Goal: Task Accomplishment & Management: Manage account settings

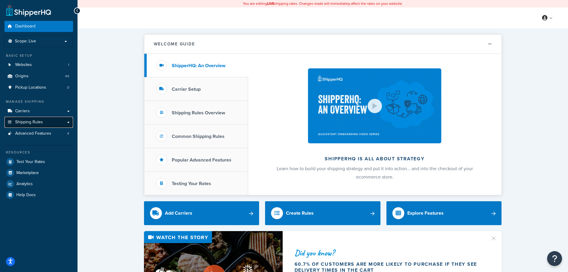
click at [70, 123] on link "Shipping Rules" at bounding box center [38, 122] width 69 height 11
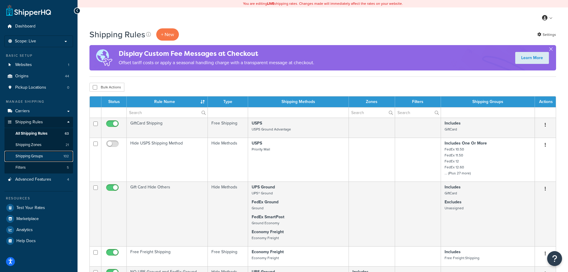
click at [33, 156] on span "Shipping Groups" at bounding box center [29, 156] width 27 height 5
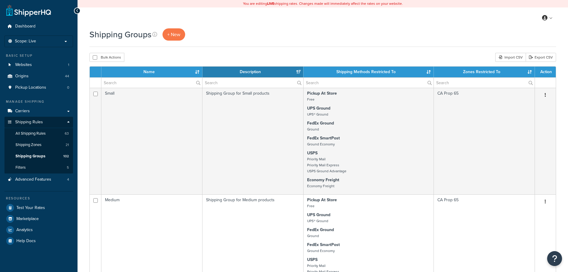
select select "15"
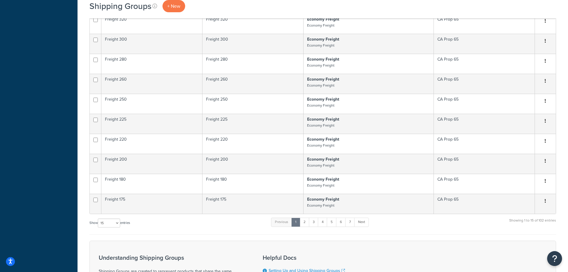
scroll to position [477, 0]
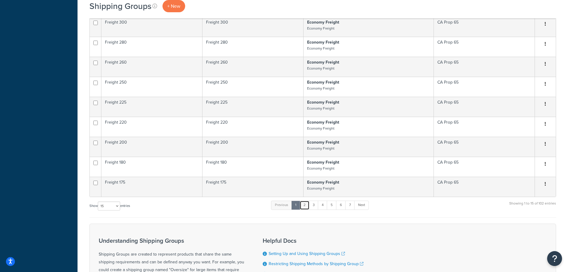
click at [304, 205] on link "2" at bounding box center [305, 204] width 10 height 9
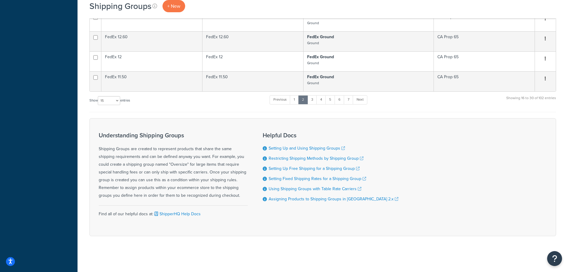
scroll to position [326, 0]
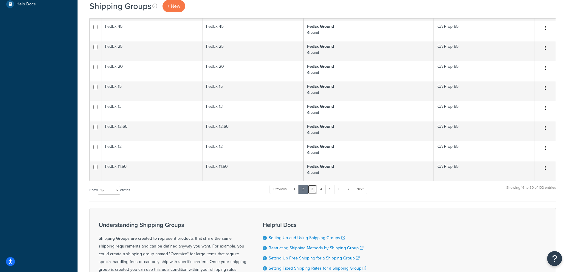
click at [314, 189] on link "3" at bounding box center [312, 189] width 10 height 9
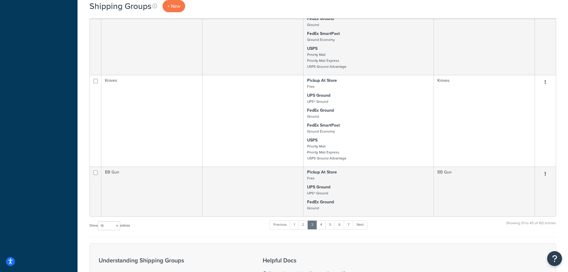
scroll to position [753, 0]
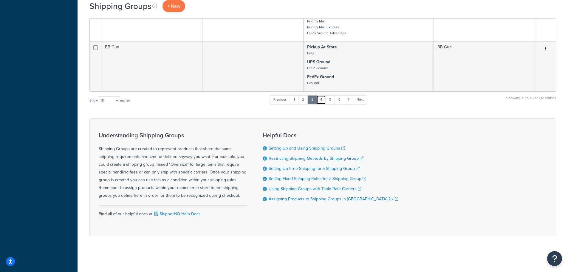
click at [323, 102] on link "4" at bounding box center [321, 99] width 10 height 9
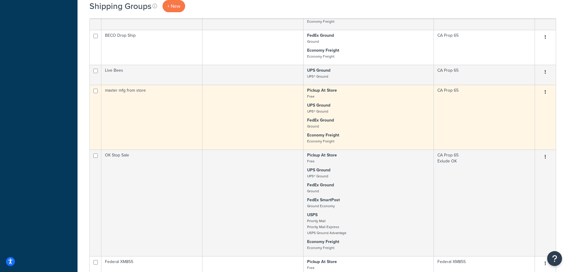
scroll to position [813, 0]
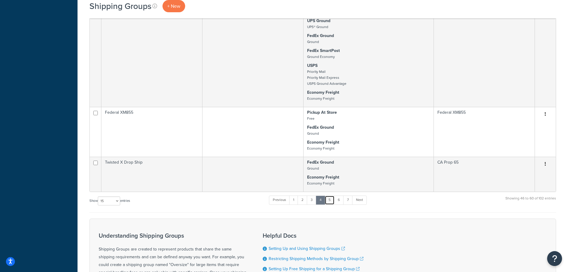
click at [331, 200] on link "5" at bounding box center [330, 199] width 10 height 9
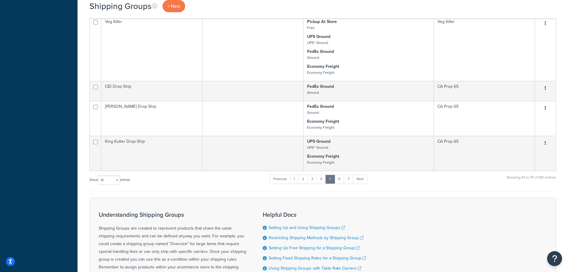
scroll to position [621, 0]
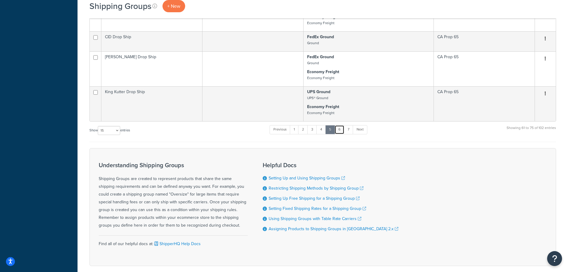
click at [342, 131] on link "6" at bounding box center [340, 129] width 10 height 9
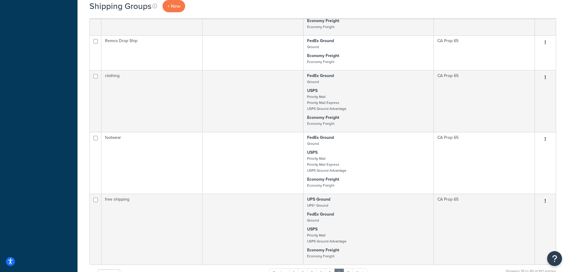
scroll to position [710, 0]
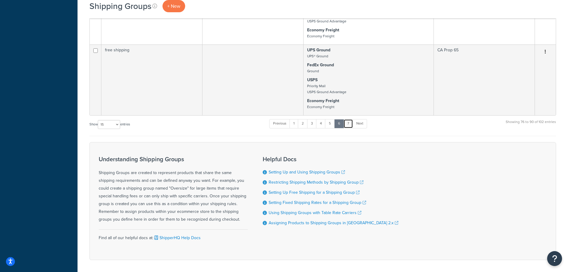
click at [349, 123] on link "7" at bounding box center [348, 123] width 10 height 9
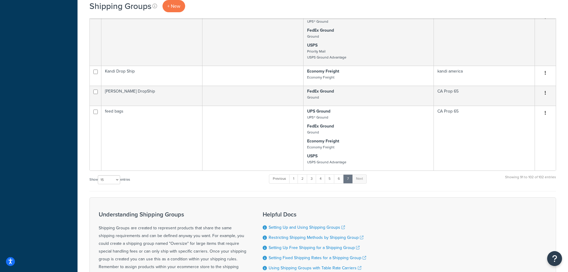
scroll to position [332, 0]
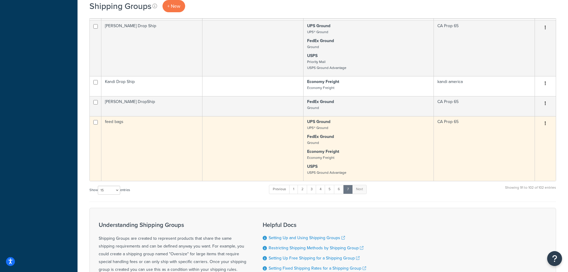
click at [229, 129] on td at bounding box center [252, 148] width 101 height 65
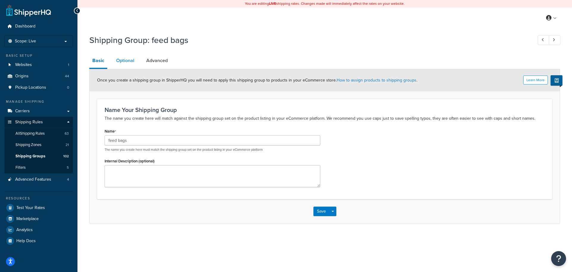
click at [131, 61] on link "Optional" at bounding box center [125, 60] width 24 height 14
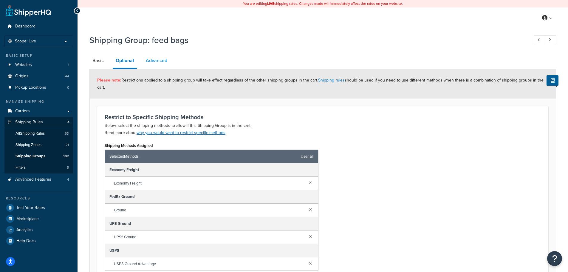
click at [160, 60] on link "Advanced" at bounding box center [156, 60] width 27 height 14
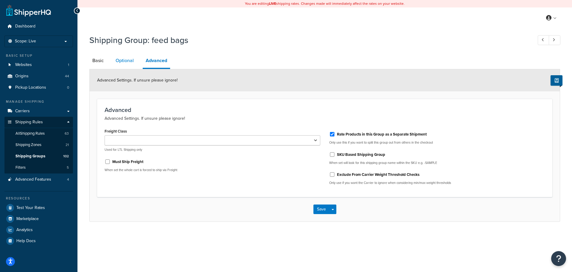
click at [121, 61] on link "Optional" at bounding box center [125, 60] width 24 height 14
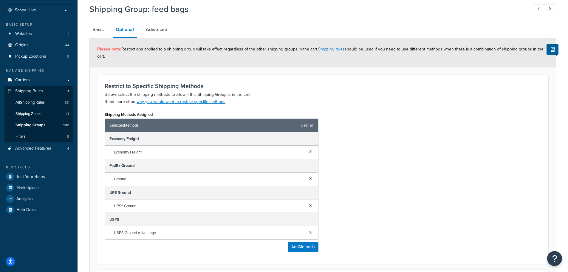
scroll to position [30, 0]
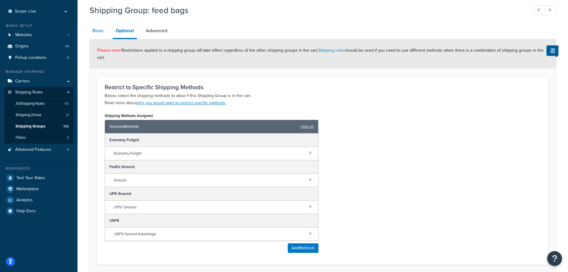
click at [102, 30] on link "Basic" at bounding box center [97, 31] width 17 height 14
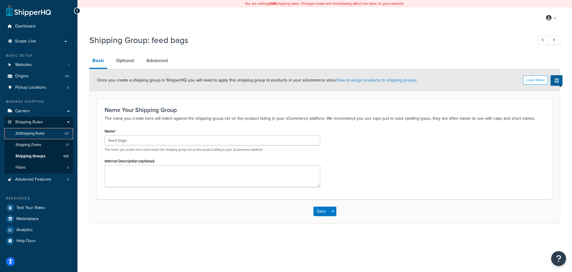
click at [40, 132] on span "All Shipping Rules" at bounding box center [30, 133] width 29 height 5
click at [322, 210] on button "Save" at bounding box center [322, 211] width 16 height 10
click at [24, 133] on span "All Shipping Rules" at bounding box center [30, 133] width 29 height 5
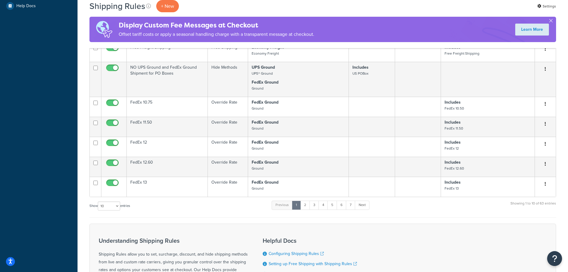
scroll to position [239, 0]
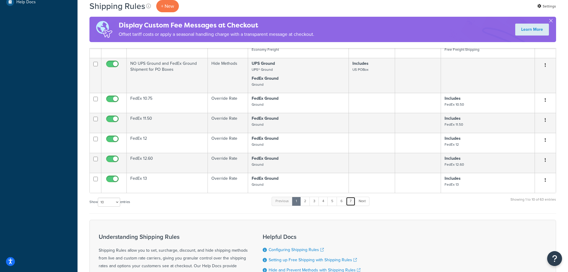
click at [351, 203] on link "7" at bounding box center [351, 200] width 10 height 9
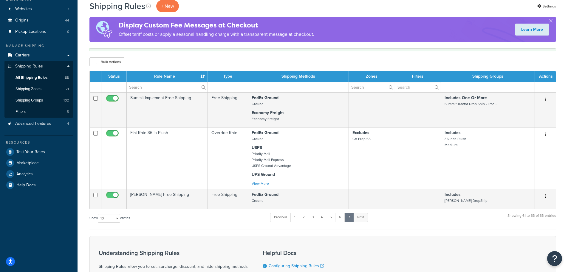
scroll to position [46, 0]
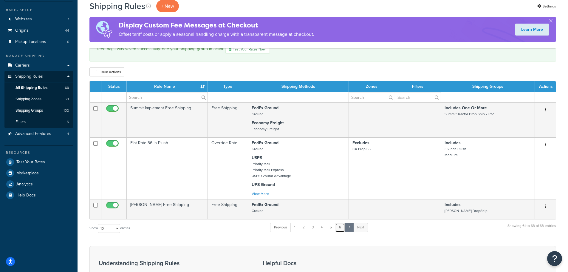
click at [340, 227] on link "6" at bounding box center [340, 227] width 10 height 9
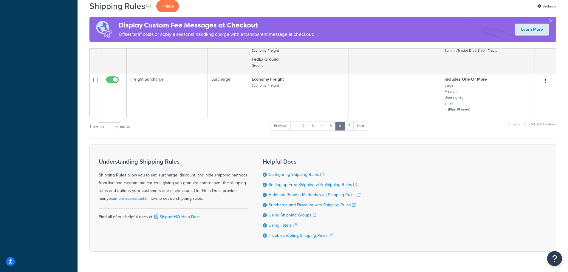
scroll to position [543, 0]
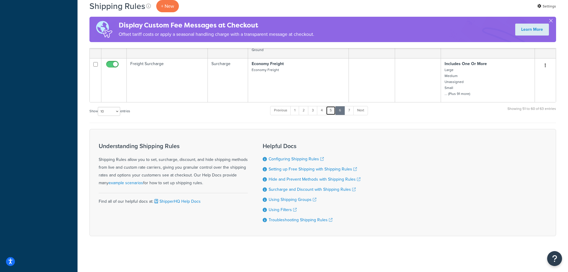
click at [331, 108] on link "5" at bounding box center [331, 110] width 10 height 9
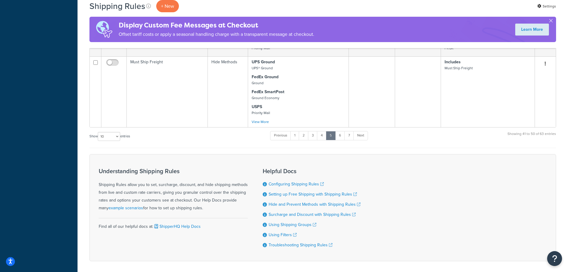
scroll to position [433, 0]
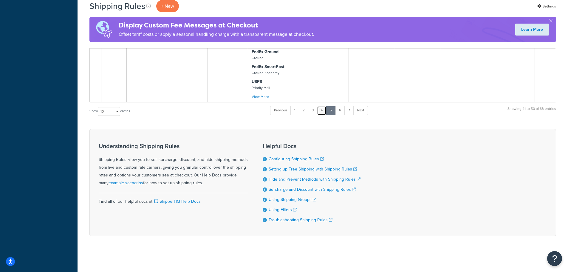
click at [323, 108] on link "4" at bounding box center [322, 110] width 10 height 9
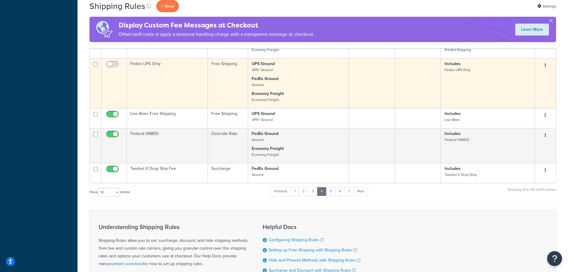
scroll to position [379, 0]
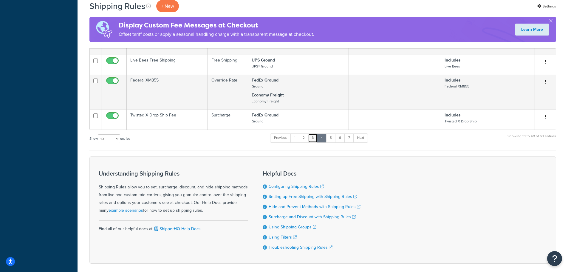
click at [312, 138] on link "3" at bounding box center [313, 137] width 10 height 9
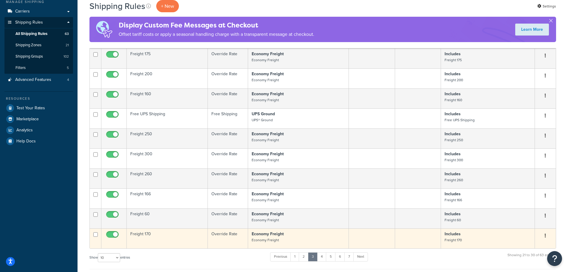
scroll to position [129, 0]
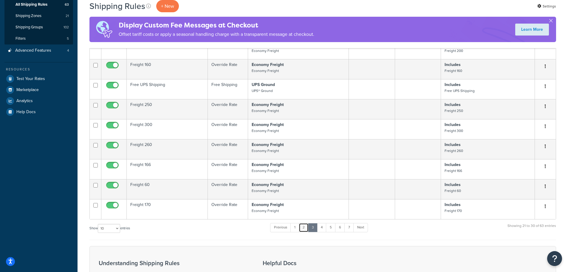
click at [306, 228] on link "2" at bounding box center [304, 227] width 10 height 9
click at [294, 228] on link "1" at bounding box center [295, 227] width 9 height 9
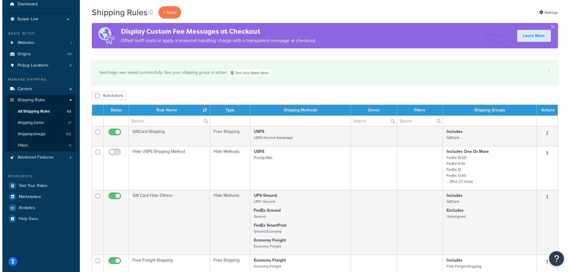
scroll to position [0, 0]
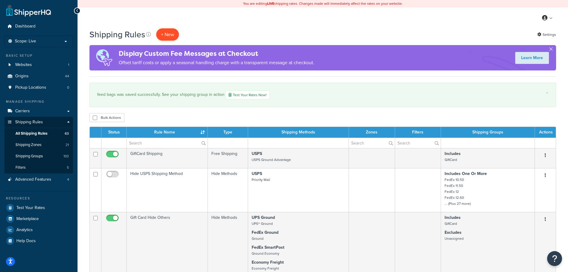
click at [163, 32] on p "+ New" at bounding box center [167, 34] width 23 height 12
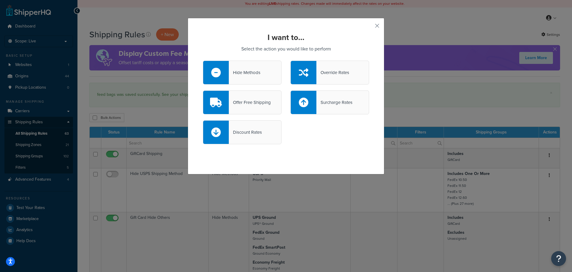
click at [252, 132] on div "Discount Rates" at bounding box center [245, 132] width 33 height 8
click at [0, 0] on input "Discount Rates" at bounding box center [0, 0] width 0 height 0
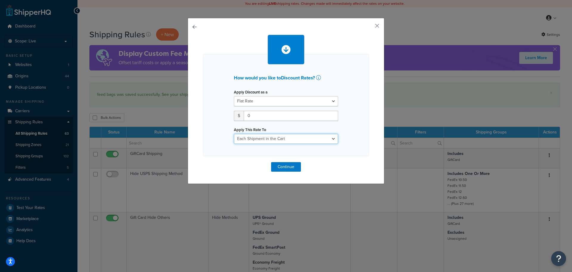
click at [292, 137] on select "Entire Cart Each Shipment in the Cart Each Origin in the Cart Each Shipping Gro…" at bounding box center [286, 139] width 104 height 10
select select "ITEM"
click at [234, 134] on select "Entire Cart Each Shipment in the Cart Each Origin in the Cart Each Shipping Gro…" at bounding box center [286, 139] width 104 height 10
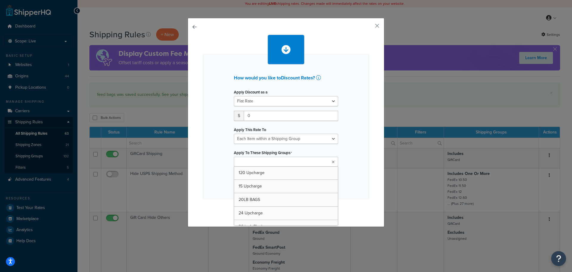
click at [267, 160] on input "Apply To These Shipping Groups" at bounding box center [262, 162] width 53 height 7
type input "fee"
click at [353, 147] on div "How would you like to Discount Rates ? Apply Discount as a Flat Rate Percentage…" at bounding box center [286, 127] width 166 height 146
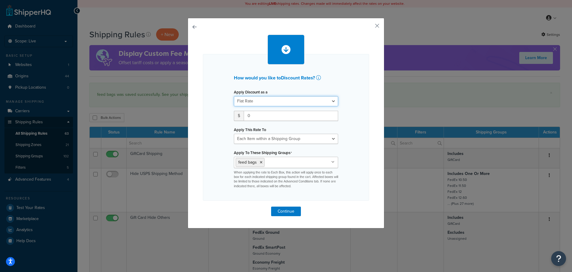
click at [332, 102] on select "Flat Rate Percentage Flat Rate & Percentage" at bounding box center [286, 101] width 104 height 10
click at [282, 210] on button "Continue" at bounding box center [286, 211] width 30 height 10
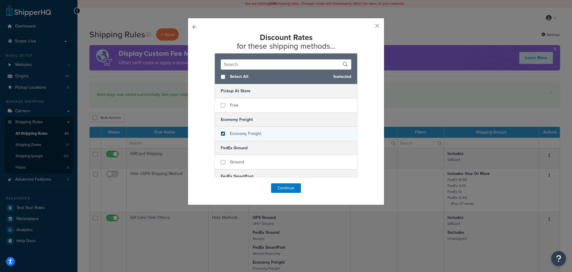
click at [221, 132] on input "checkbox" at bounding box center [223, 133] width 4 height 4
checkbox input "true"
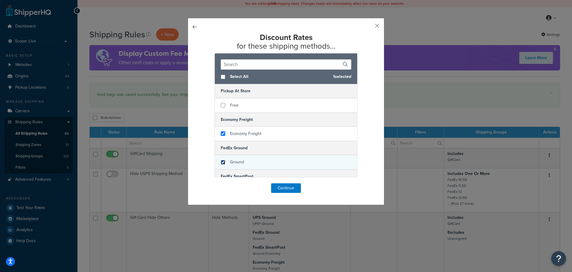
click at [221, 162] on input "checkbox" at bounding box center [223, 162] width 4 height 4
checkbox input "true"
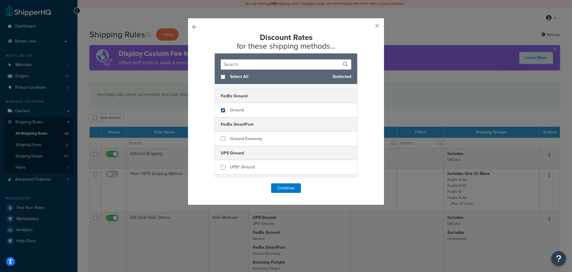
scroll to position [89, 0]
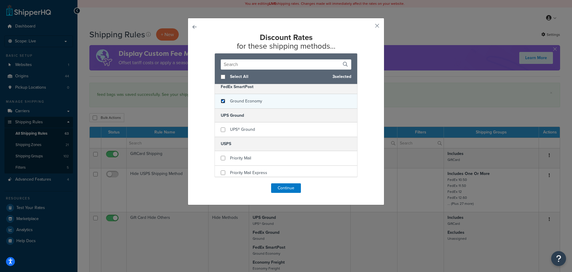
click at [221, 102] on input "checkbox" at bounding box center [223, 101] width 4 height 4
checkbox input "true"
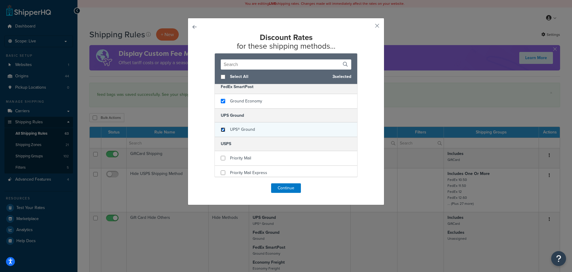
click at [221, 131] on input "checkbox" at bounding box center [223, 129] width 4 height 4
checkbox input "true"
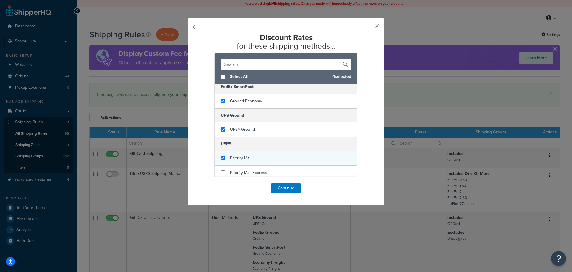
checkbox input "true"
click at [221, 156] on div "Priority Mail" at bounding box center [286, 158] width 143 height 15
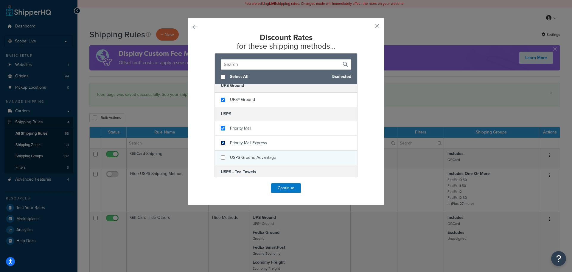
drag, startPoint x: 222, startPoint y: 143, endPoint x: 222, endPoint y: 156, distance: 12.8
click at [222, 143] on input "checkbox" at bounding box center [223, 142] width 4 height 4
checkbox input "true"
click at [222, 157] on input "checkbox" at bounding box center [223, 157] width 4 height 4
checkbox input "true"
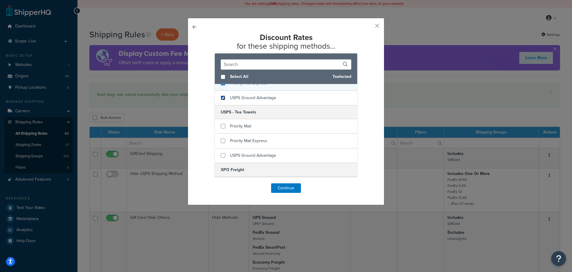
scroll to position [193, 0]
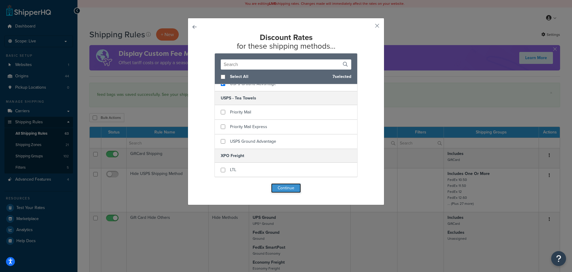
click at [283, 188] on button "Continue" at bounding box center [286, 188] width 30 height 10
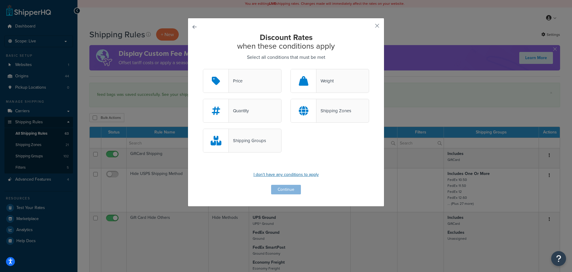
click at [311, 175] on p "I don't have any conditions to apply" at bounding box center [286, 174] width 166 height 8
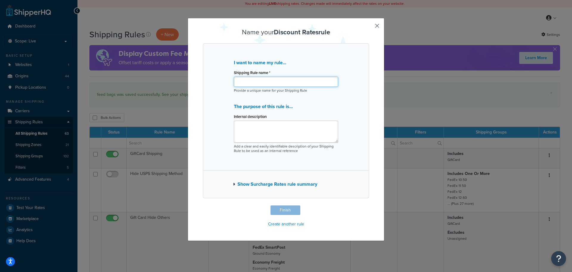
click at [284, 80] on input "Shipping Rule name *" at bounding box center [286, 82] width 104 height 10
type input "feed bags"
click at [287, 210] on button "Finish" at bounding box center [286, 210] width 30 height 10
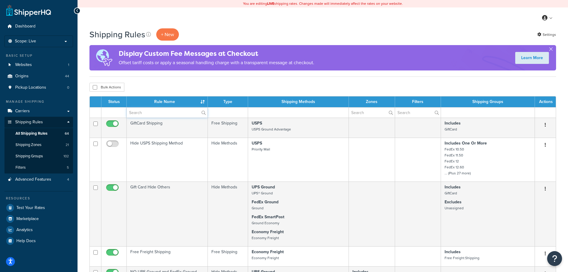
click at [162, 114] on input "text" at bounding box center [167, 112] width 81 height 10
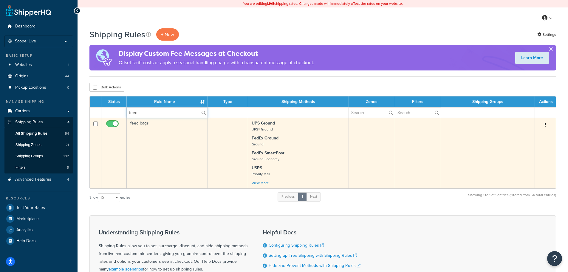
type input "feed"
click at [177, 145] on td "feed bags" at bounding box center [167, 152] width 81 height 71
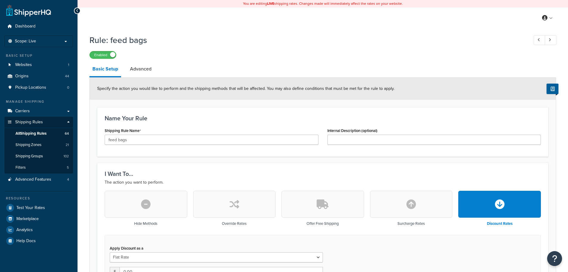
select select "ITEM"
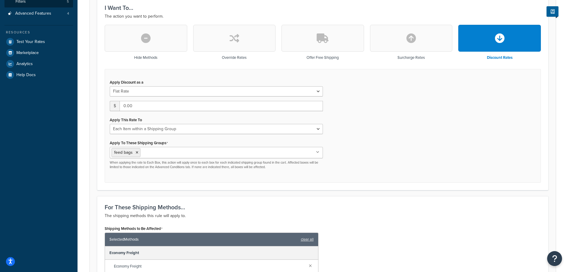
scroll to position [149, 0]
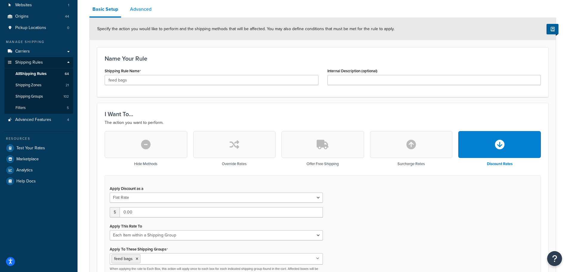
click at [145, 9] on link "Advanced" at bounding box center [140, 9] width 27 height 14
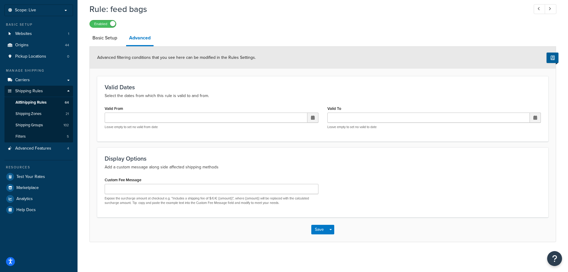
scroll to position [32, 0]
click at [104, 35] on link "Basic Setup" at bounding box center [104, 38] width 31 height 14
select select "ITEM"
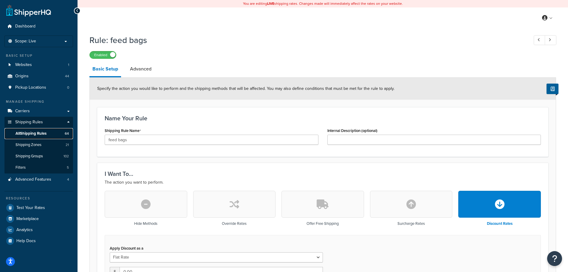
click at [25, 133] on span "All Shipping Rules" at bounding box center [31, 133] width 31 height 5
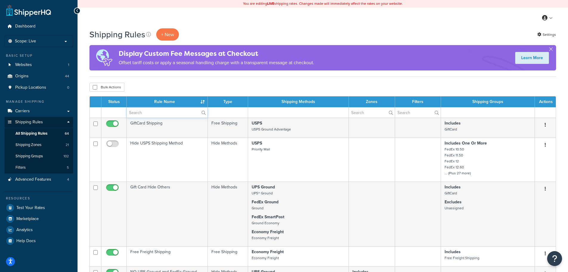
click at [157, 111] on input "text" at bounding box center [167, 112] width 81 height 10
type input "feed"
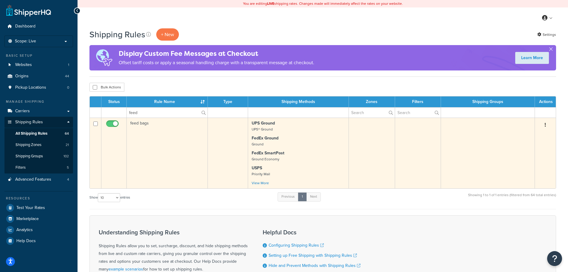
click at [109, 126] on input "checkbox" at bounding box center [113, 124] width 16 height 7
checkbox input "false"
click at [546, 124] on button "button" at bounding box center [545, 125] width 8 height 10
click at [514, 161] on link "Delete" at bounding box center [525, 160] width 47 height 12
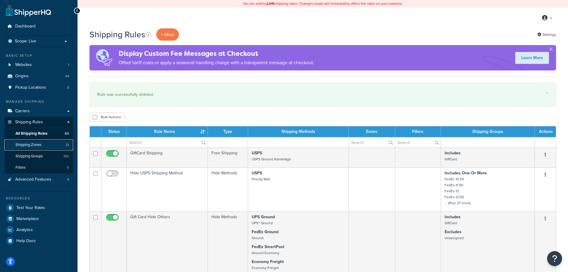
click at [35, 144] on span "Shipping Zones" at bounding box center [29, 144] width 26 height 5
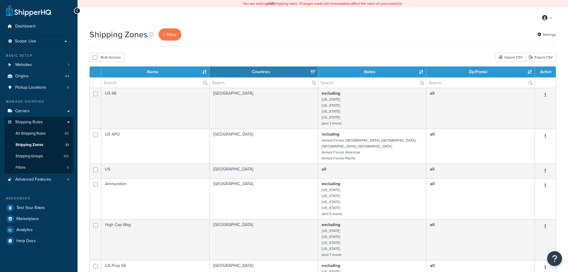
select select "15"
click at [33, 154] on span "Shipping Groups" at bounding box center [29, 156] width 27 height 5
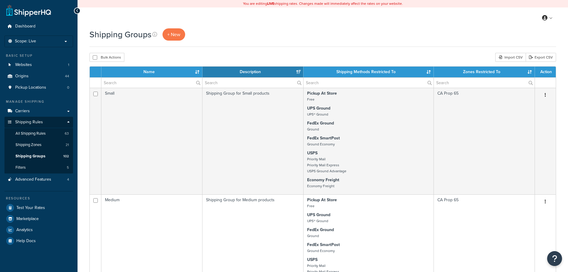
select select "15"
click at [145, 81] on input "text" at bounding box center [151, 83] width 101 height 10
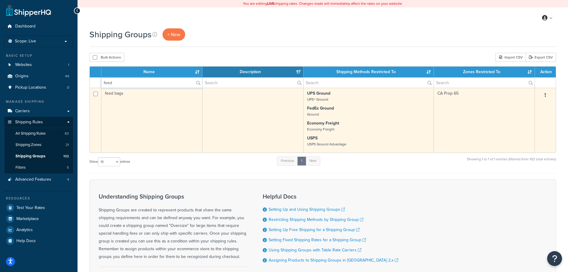
type input "feed"
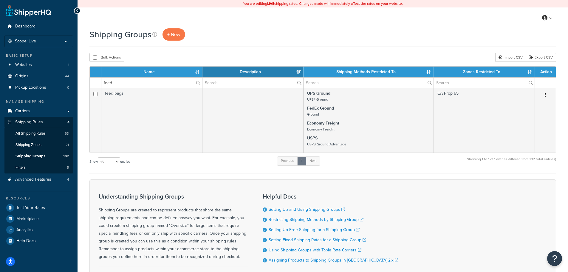
click at [153, 121] on td "feed bags" at bounding box center [151, 120] width 101 height 65
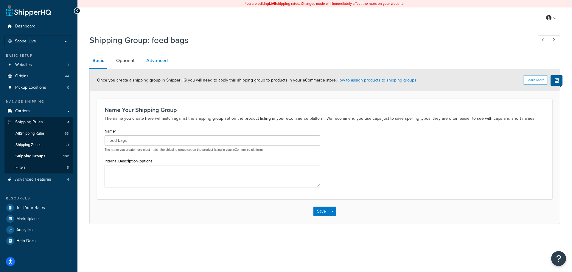
click at [157, 59] on link "Advanced" at bounding box center [156, 60] width 27 height 14
